Goal: Navigation & Orientation: Find specific page/section

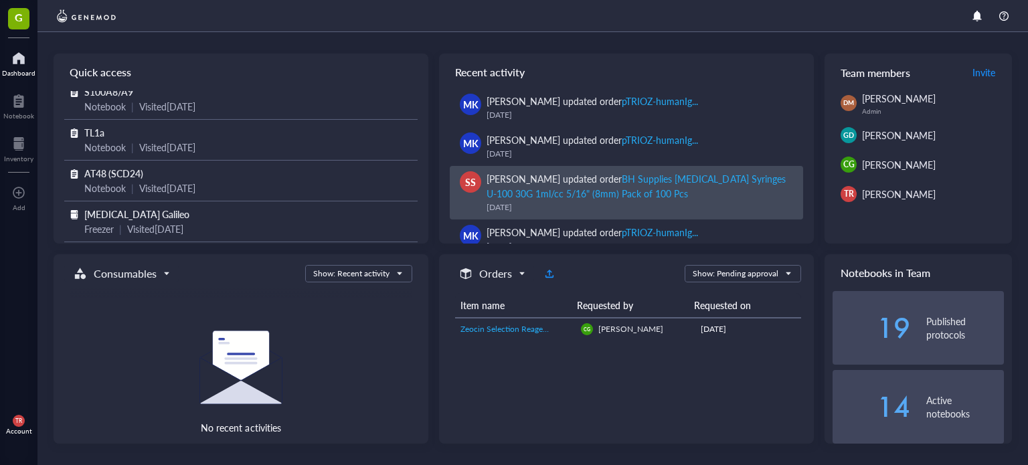
scroll to position [178, 0]
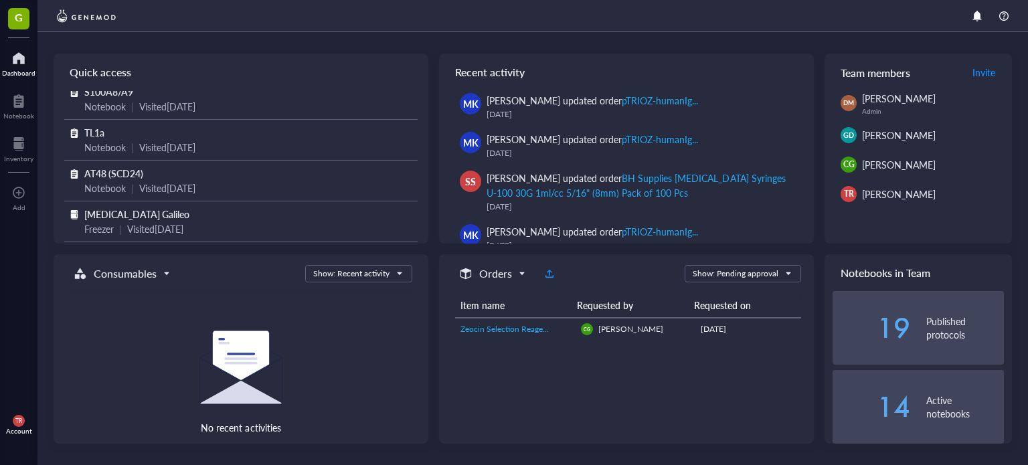
drag, startPoint x: 29, startPoint y: 55, endPoint x: 28, endPoint y: 45, distance: 10.1
click at [29, 55] on div at bounding box center [18, 58] width 33 height 21
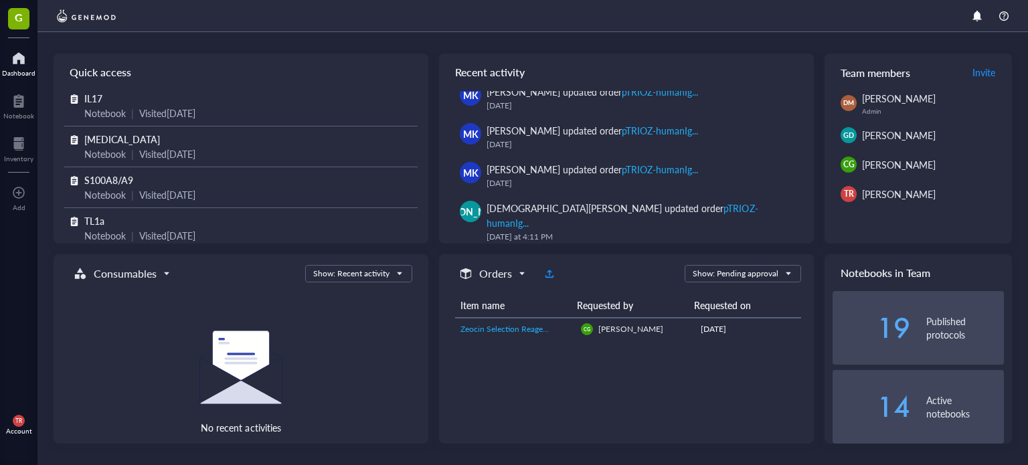
scroll to position [706, 0]
